Goal: Task Accomplishment & Management: Use online tool/utility

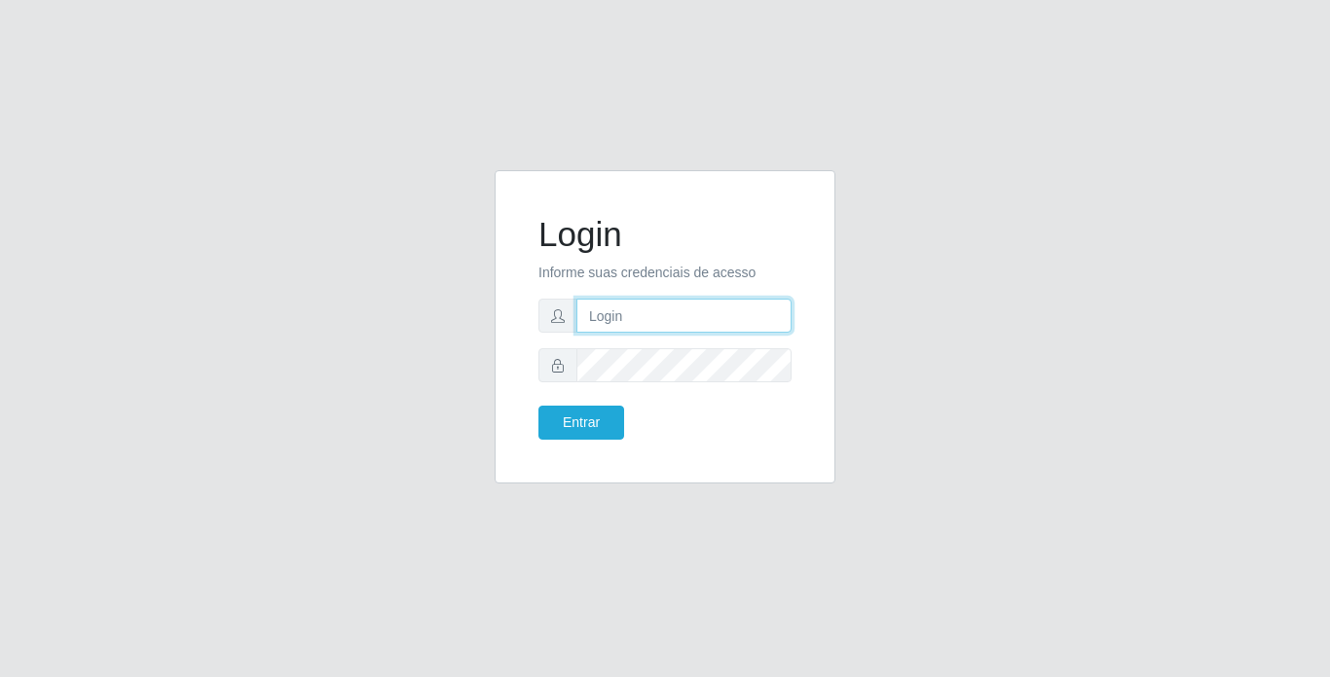
click at [668, 321] on input "text" at bounding box center [683, 316] width 215 height 34
type input "moises@bemais"
click at [538, 406] on button "Entrar" at bounding box center [581, 423] width 86 height 34
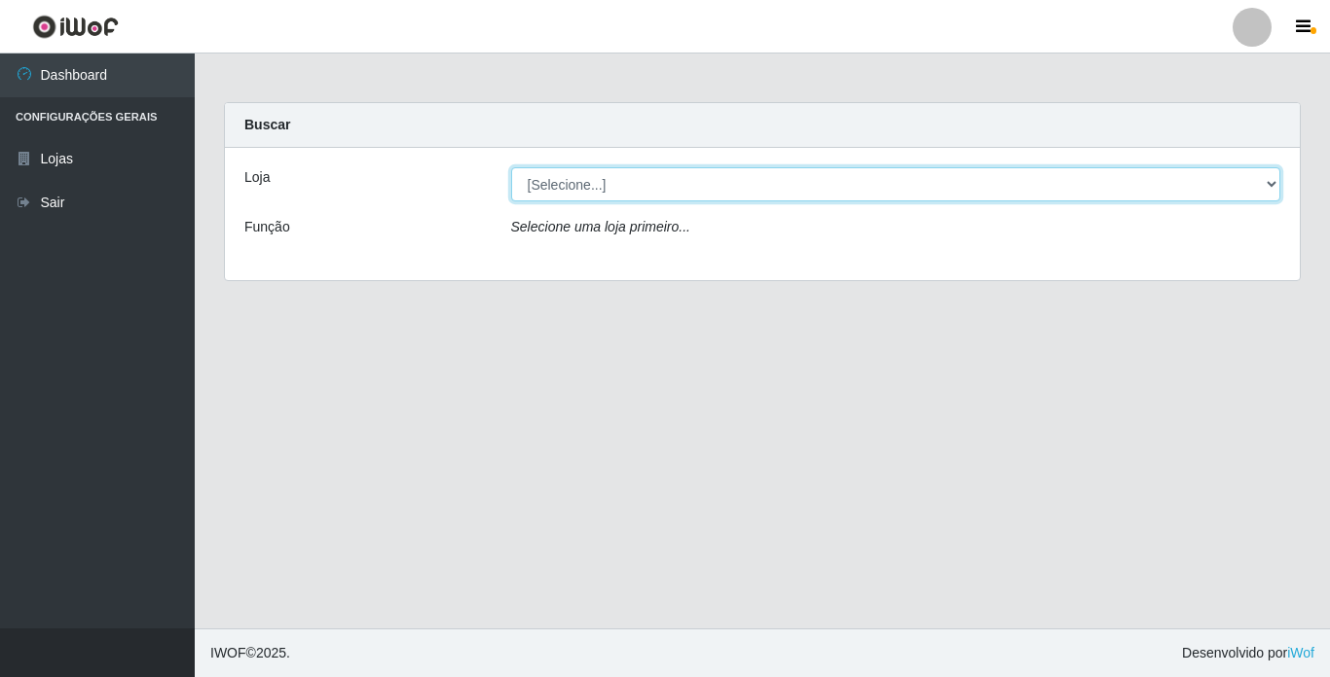
click at [824, 192] on select "[Selecione...] Bemais Supermercados - [GEOGRAPHIC_DATA]" at bounding box center [896, 184] width 770 height 34
select select "250"
click at [511, 167] on select "[Selecione...] Bemais Supermercados - [GEOGRAPHIC_DATA]" at bounding box center [896, 184] width 770 height 34
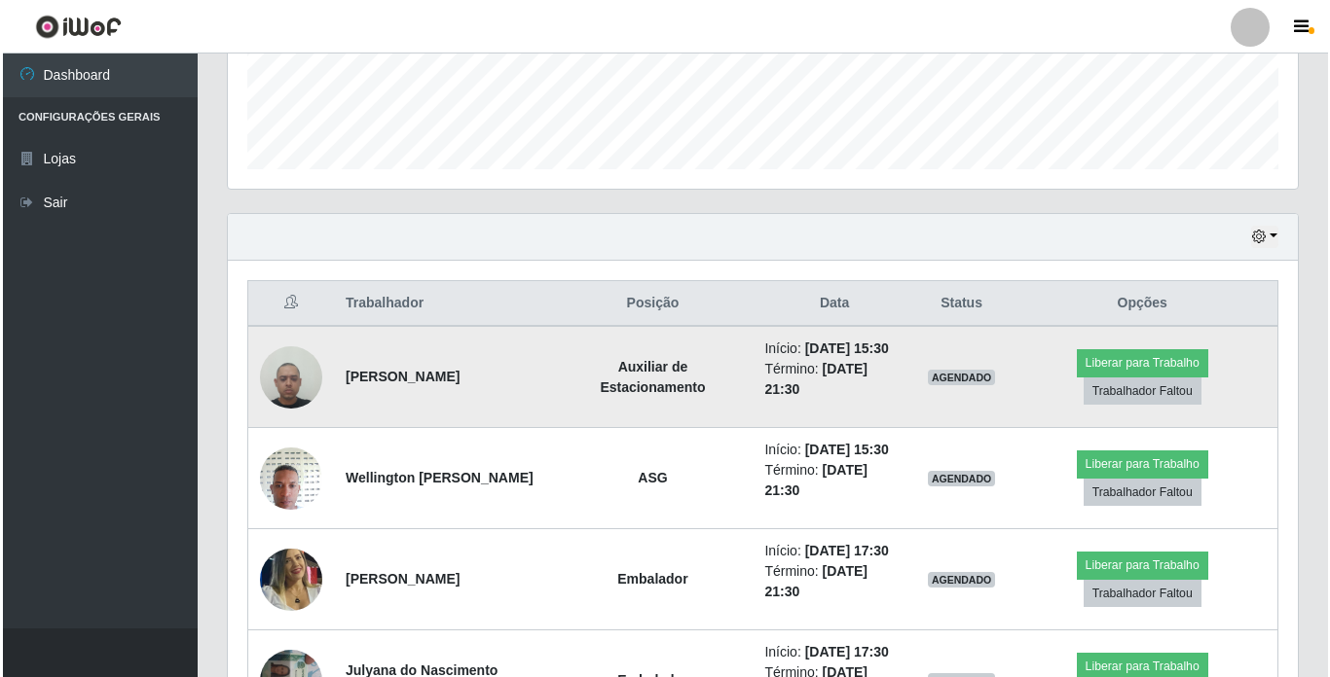
scroll to position [674, 0]
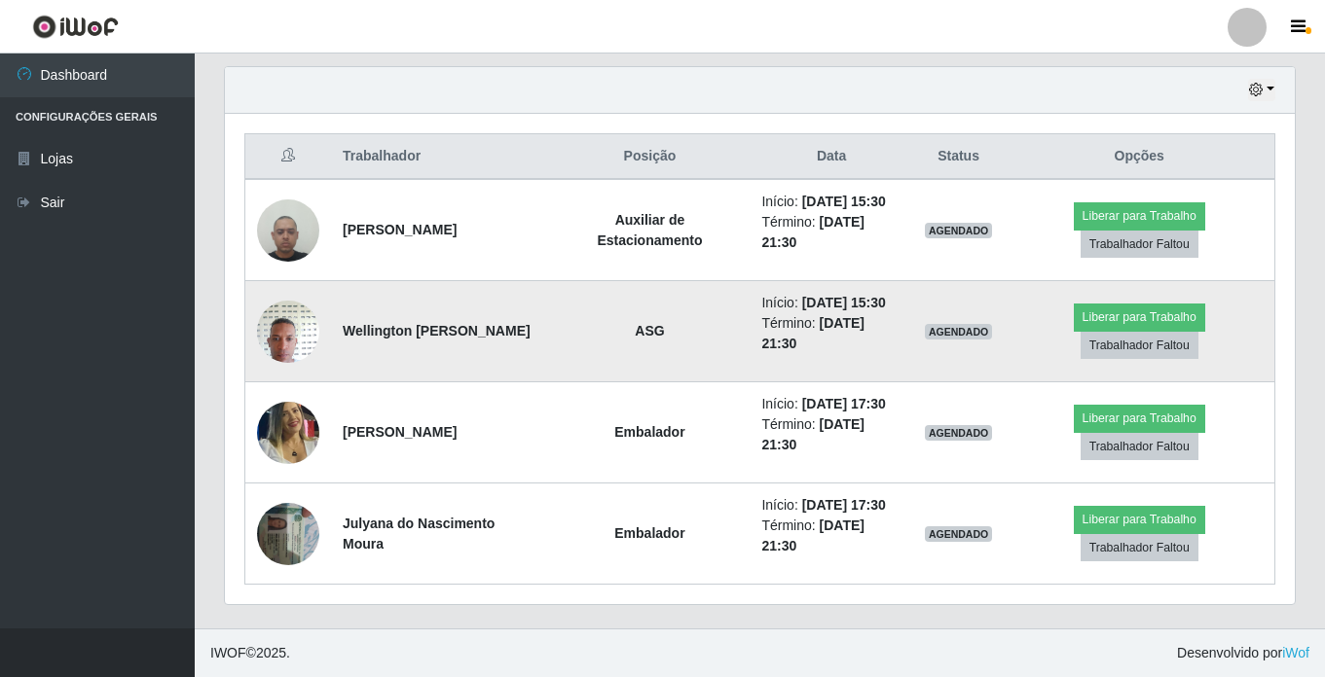
click at [300, 323] on img at bounding box center [288, 331] width 62 height 83
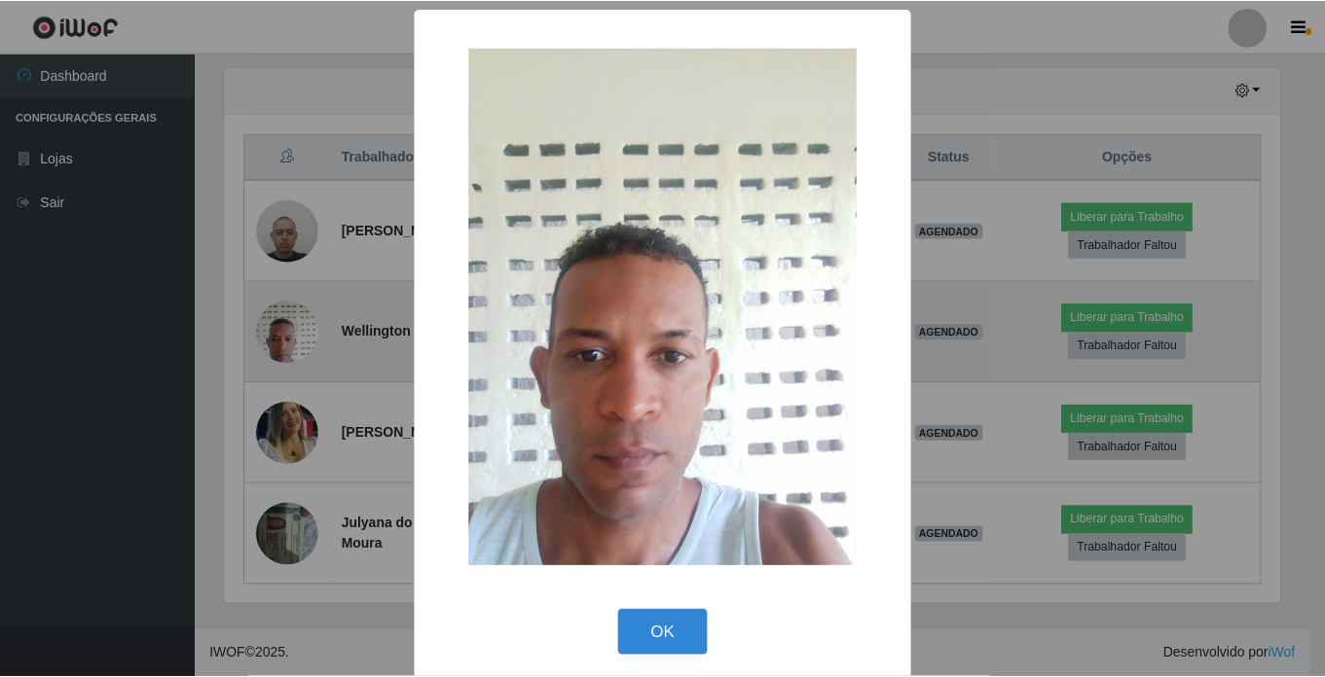
scroll to position [404, 1060]
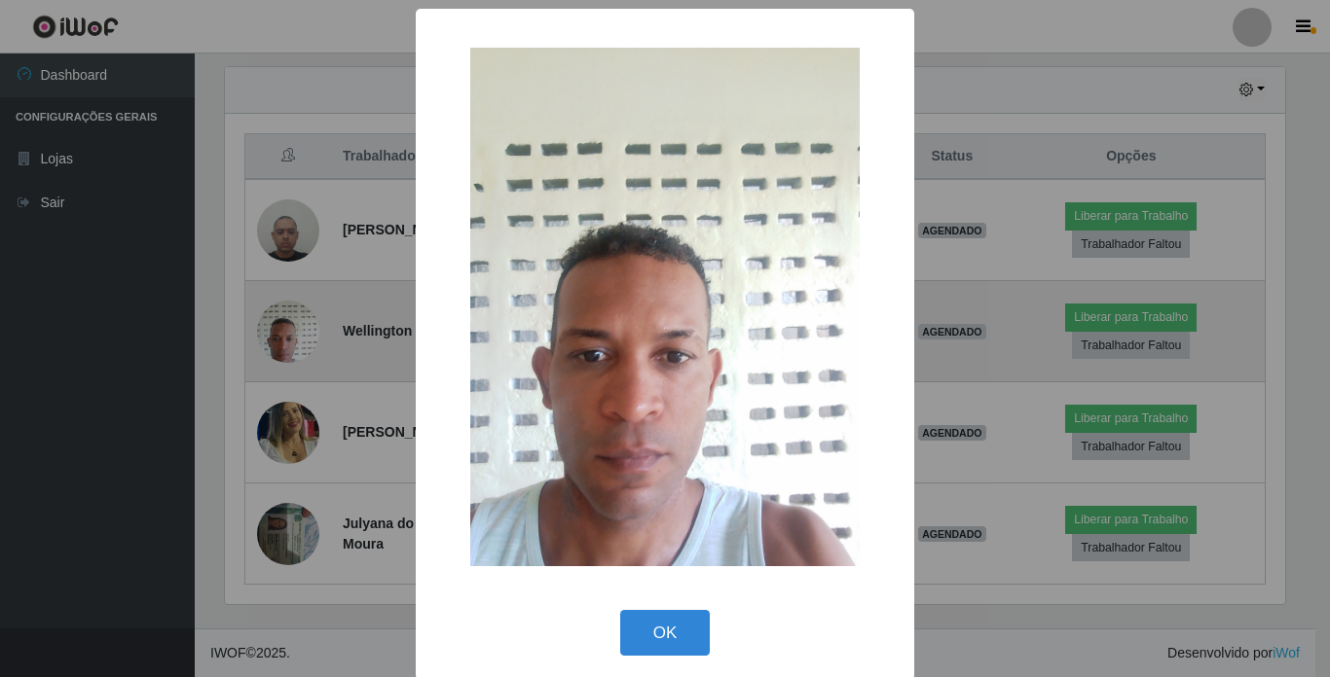
click at [300, 323] on div "× OK Cancel" at bounding box center [665, 338] width 1330 height 677
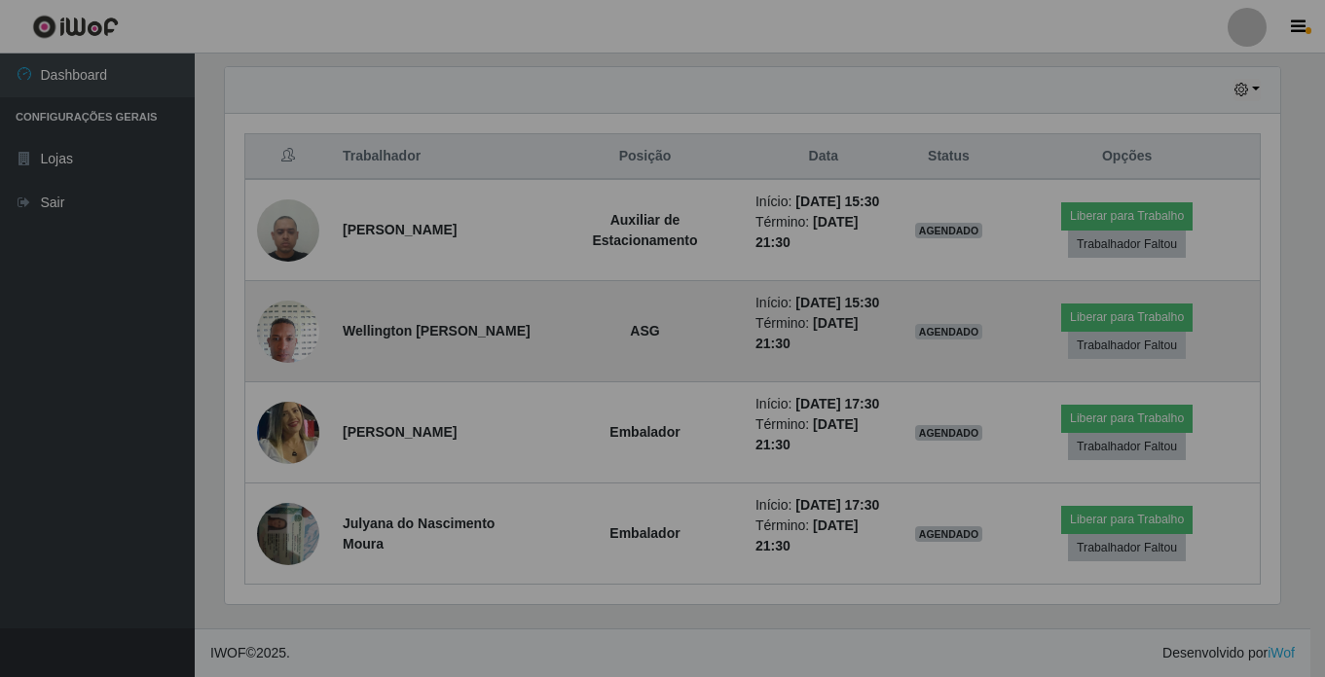
scroll to position [404, 1070]
